Goal: Task Accomplishment & Management: Use online tool/utility

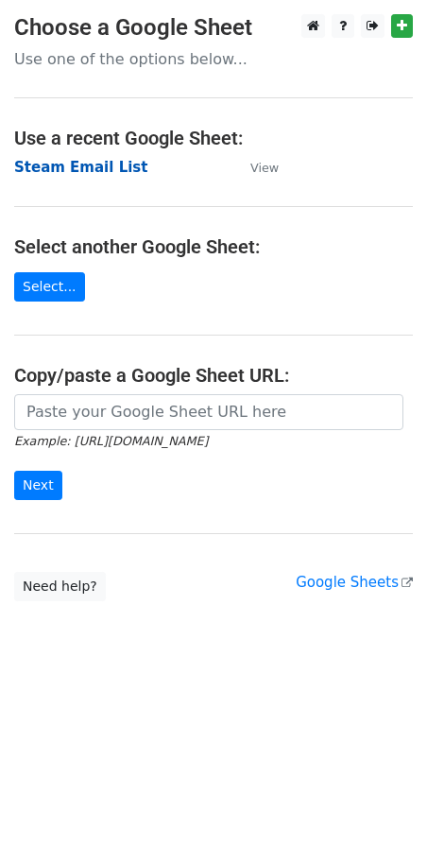
click at [59, 168] on strong "Steam Email List" at bounding box center [80, 167] width 133 height 17
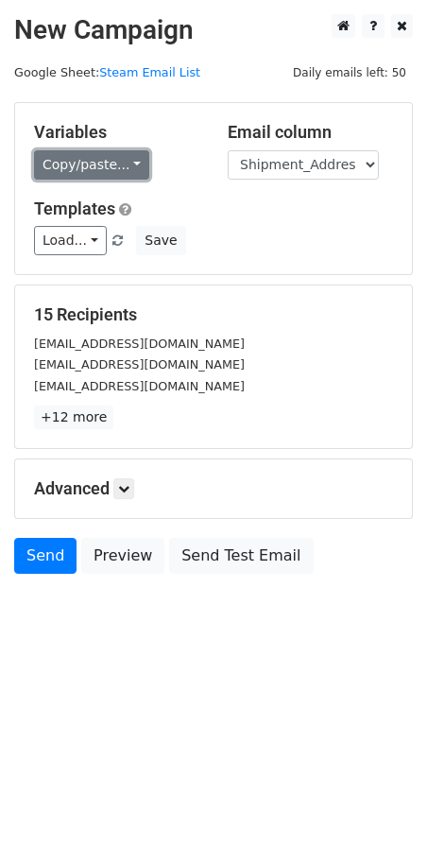
click at [129, 163] on link "Copy/paste..." at bounding box center [91, 164] width 115 height 29
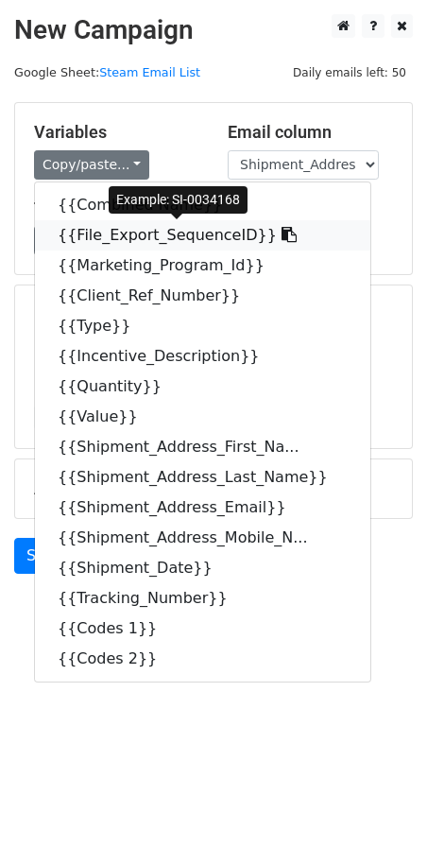
click at [282, 240] on icon at bounding box center [289, 234] width 15 height 15
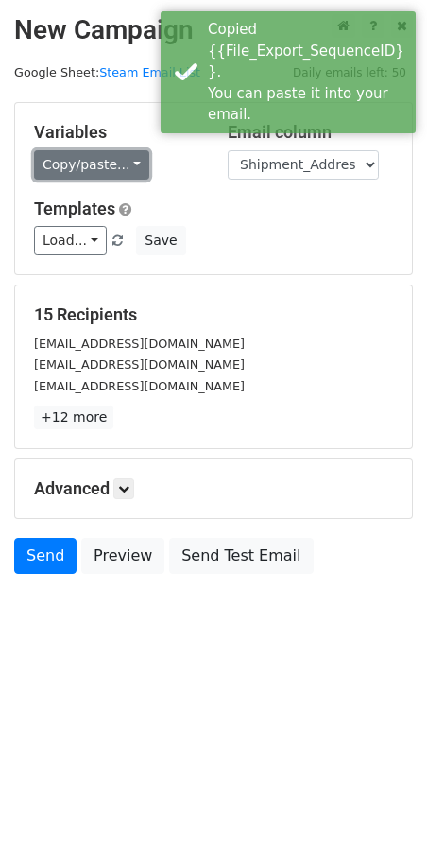
click at [126, 167] on link "Copy/paste..." at bounding box center [91, 164] width 115 height 29
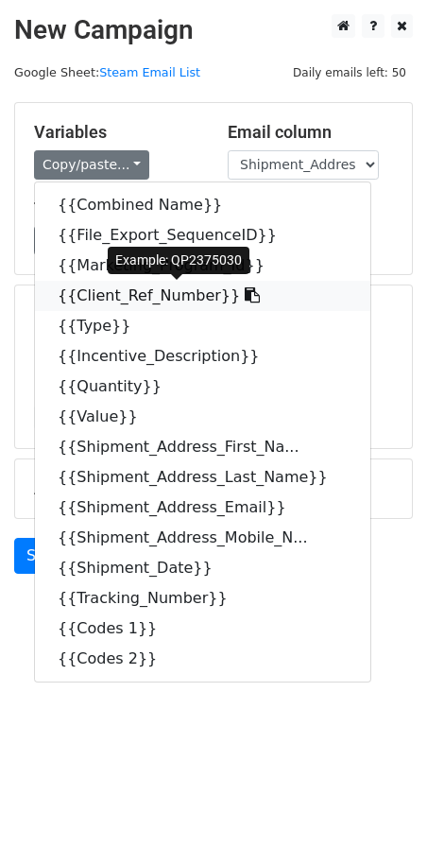
click at [245, 295] on icon at bounding box center [252, 295] width 15 height 15
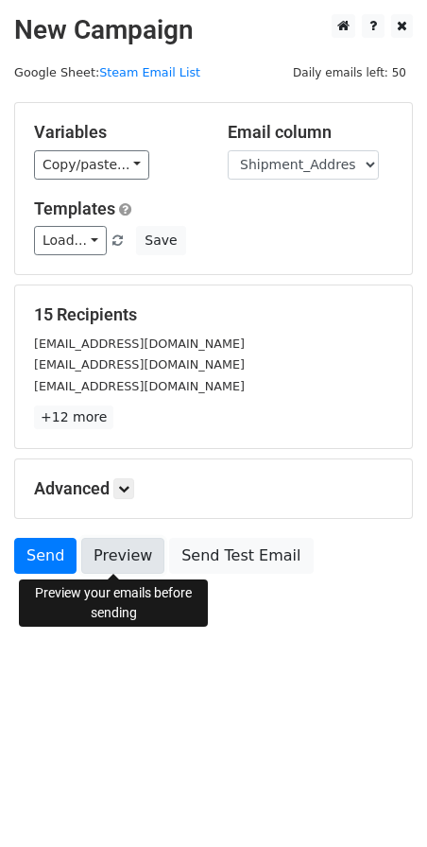
click at [119, 556] on link "Preview" at bounding box center [122, 556] width 83 height 36
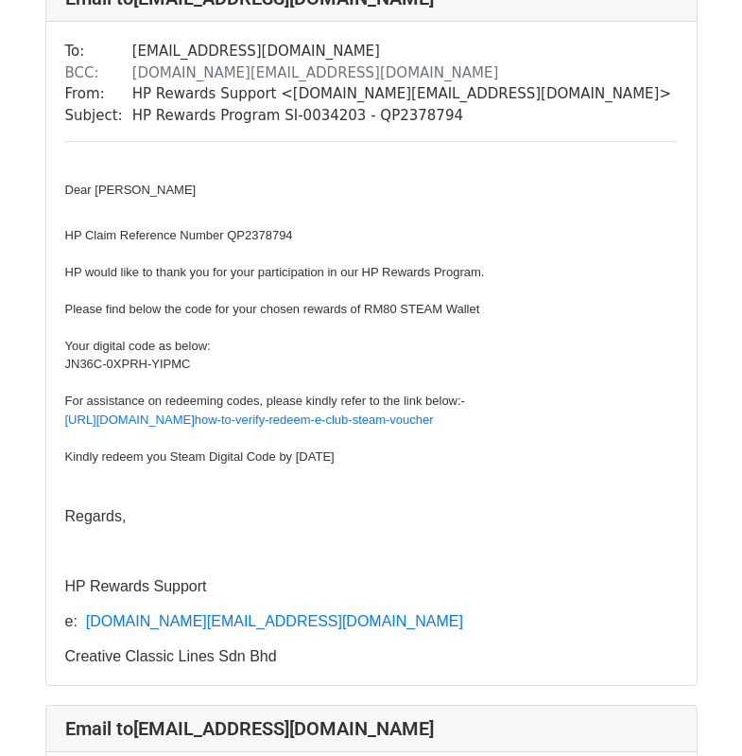
scroll to position [9647, 0]
